Goal: Check status: Check status

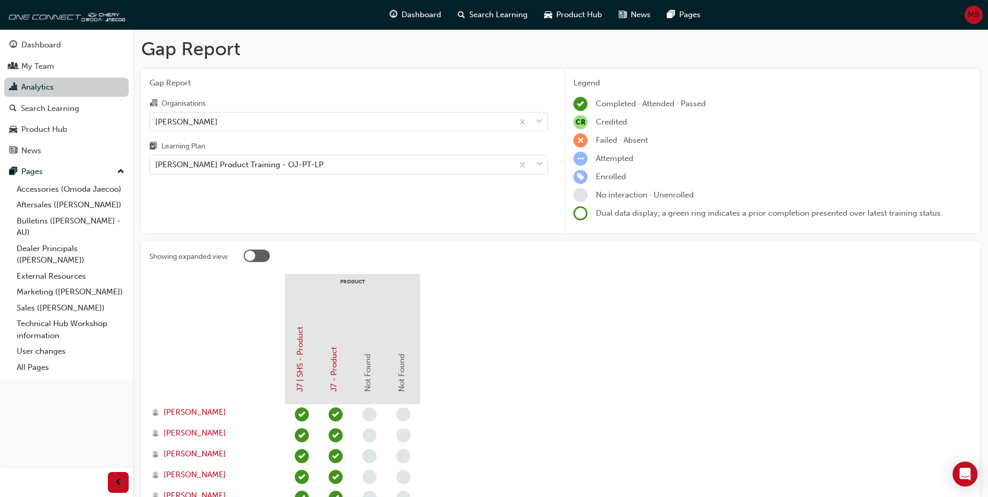
scroll to position [182, 0]
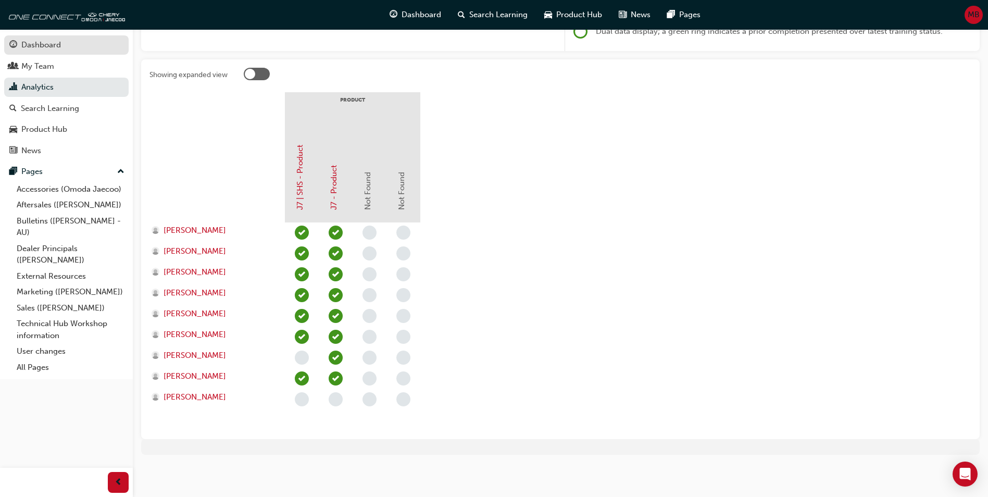
click at [51, 44] on div "Dashboard" at bounding box center [41, 45] width 40 height 12
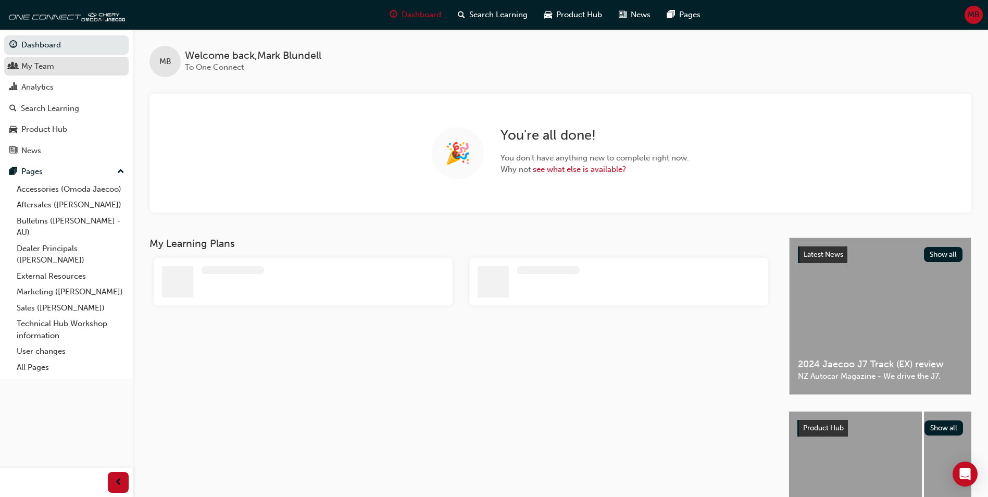
click at [37, 64] on div "My Team" at bounding box center [37, 66] width 33 height 12
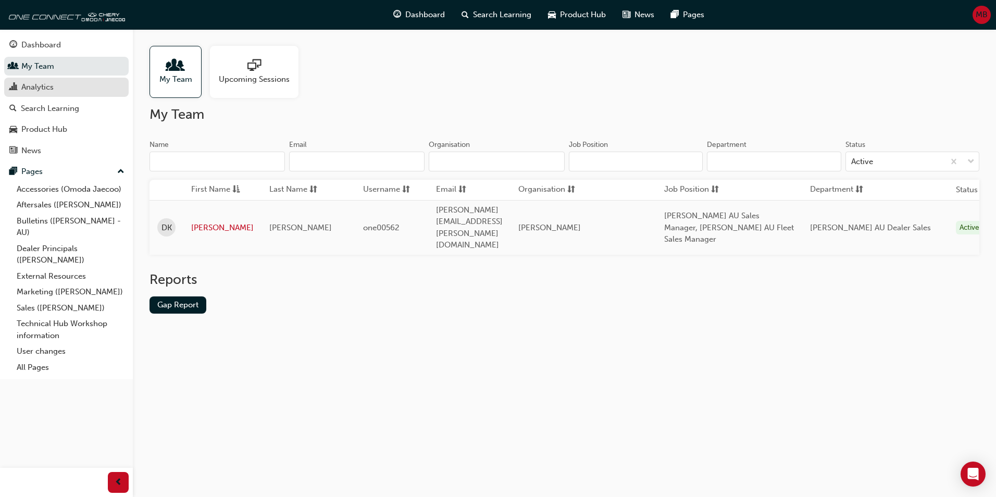
click at [41, 92] on div "Analytics" at bounding box center [37, 87] width 32 height 12
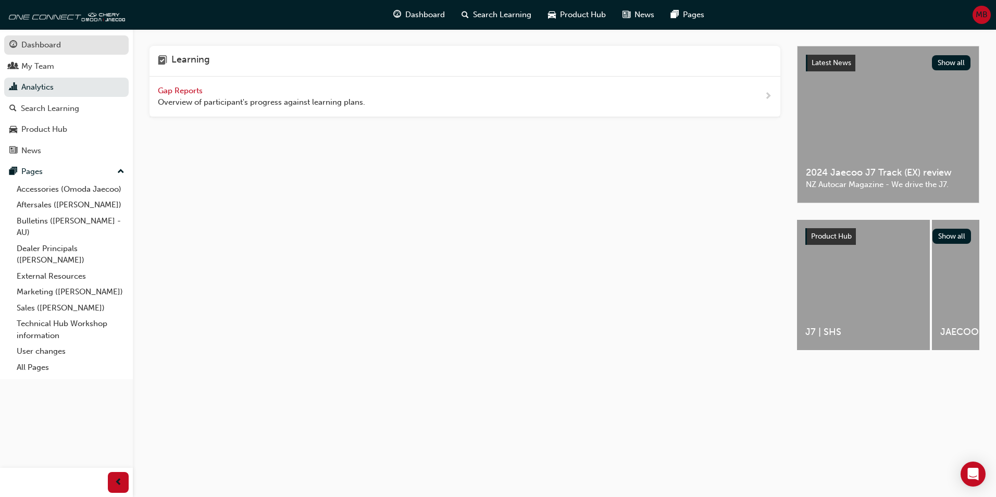
click at [44, 42] on div "Dashboard" at bounding box center [41, 45] width 40 height 12
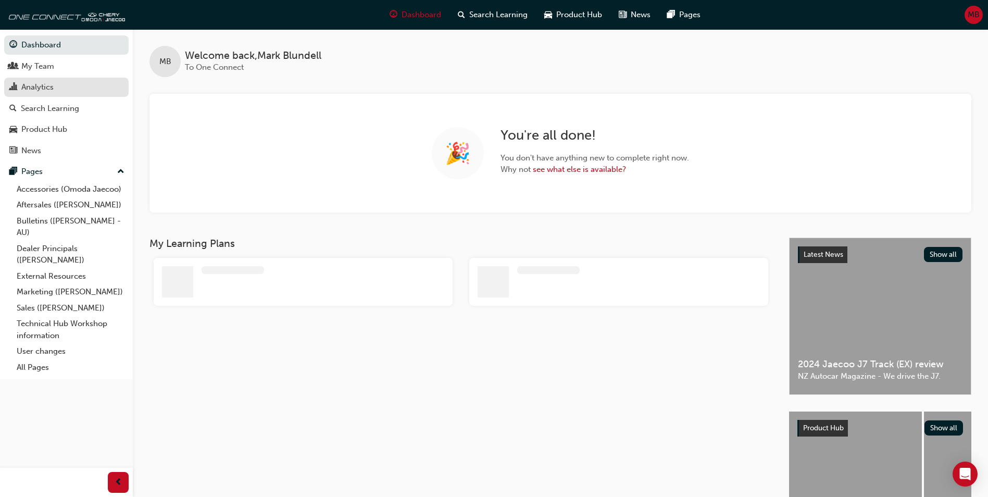
click at [32, 84] on div "Analytics" at bounding box center [37, 87] width 32 height 12
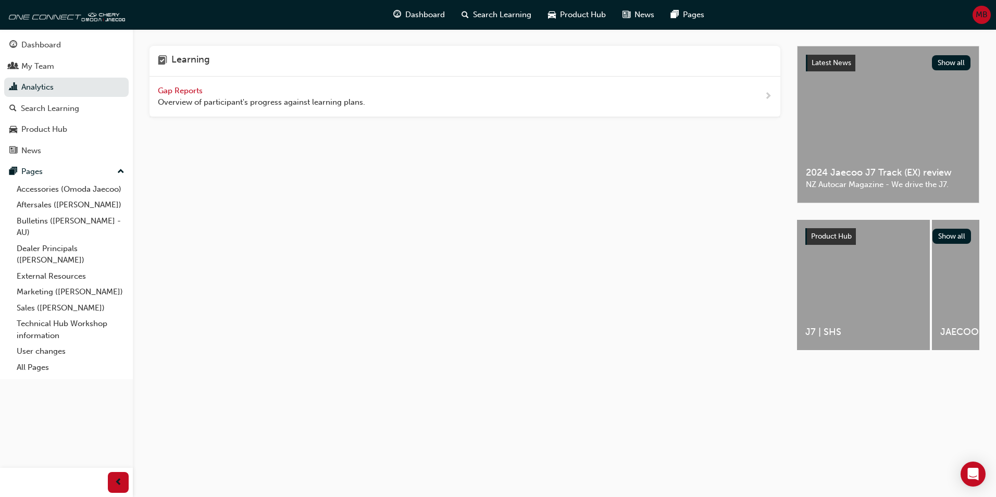
click at [181, 91] on span "Gap Reports" at bounding box center [181, 90] width 47 height 9
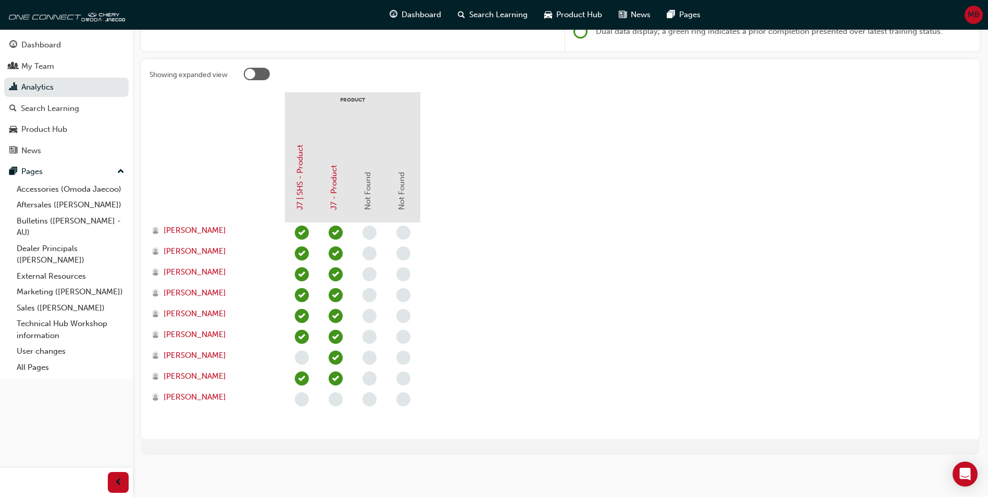
scroll to position [182, 0]
click at [208, 398] on span "[PERSON_NAME]" at bounding box center [195, 397] width 62 height 12
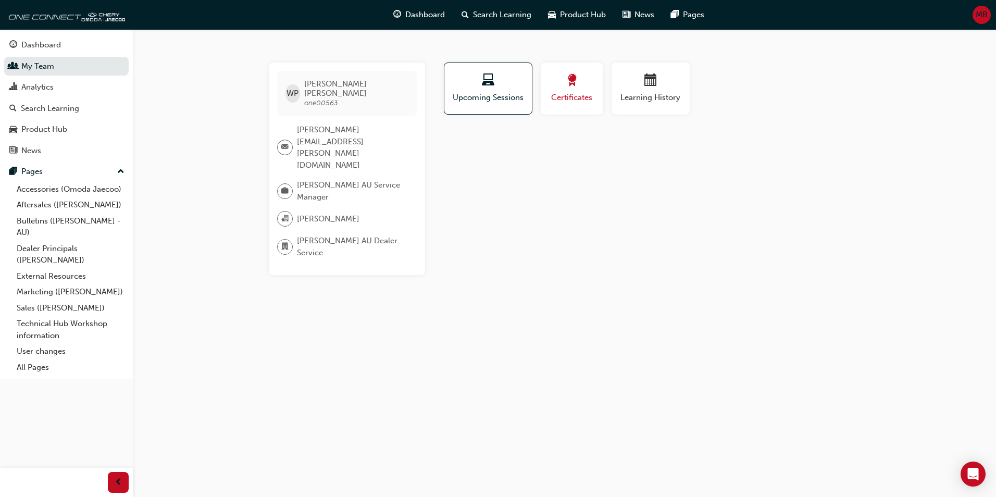
click at [566, 69] on button "Certificates" at bounding box center [572, 88] width 62 height 52
click at [635, 80] on div "button" at bounding box center [650, 82] width 62 height 16
click at [483, 89] on div "button" at bounding box center [488, 82] width 73 height 16
click at [305, 86] on div "WP [PERSON_NAME] one00563" at bounding box center [347, 93] width 140 height 45
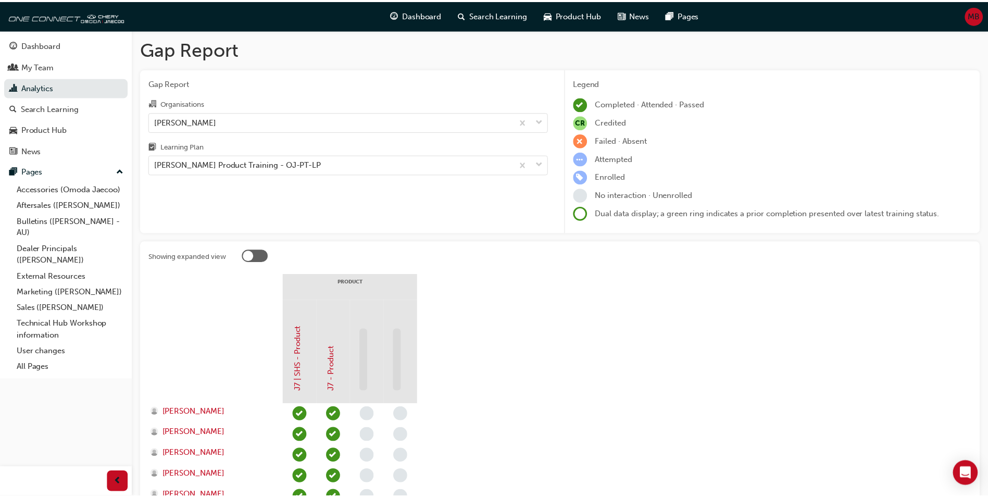
scroll to position [182, 0]
